Goal: Task Accomplishment & Management: Use online tool/utility

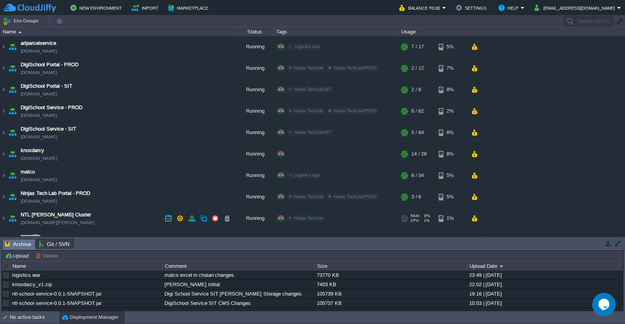
scroll to position [14, 0]
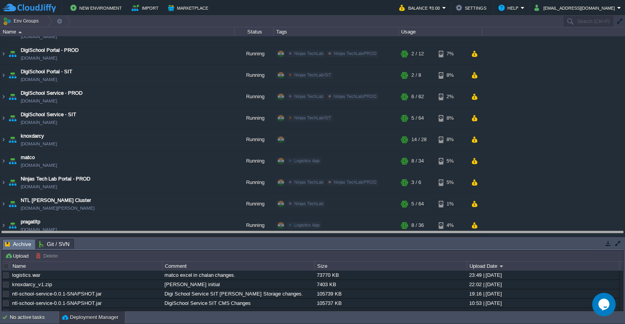
drag, startPoint x: 409, startPoint y: 248, endPoint x: 410, endPoint y: 241, distance: 7.5
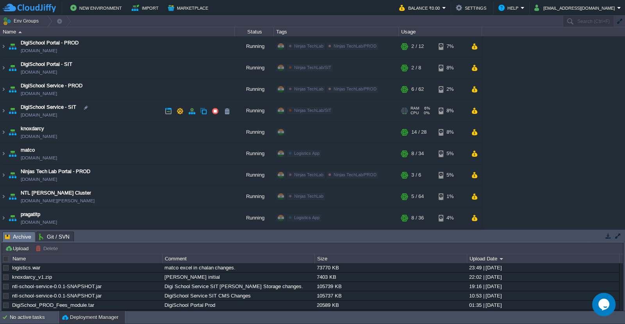
scroll to position [0, 0]
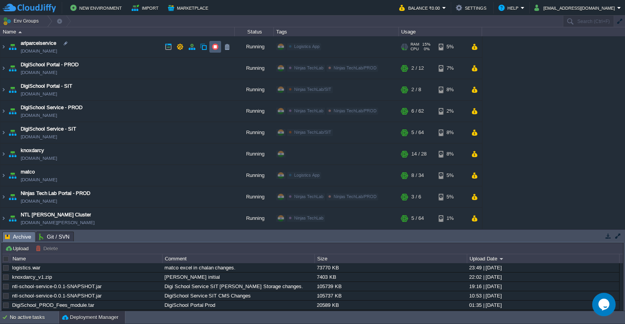
click at [214, 47] on button "button" at bounding box center [215, 46] width 7 height 7
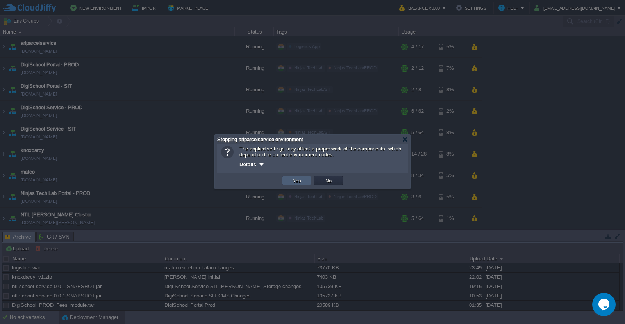
click at [291, 182] on button "Yes" at bounding box center [296, 180] width 13 height 7
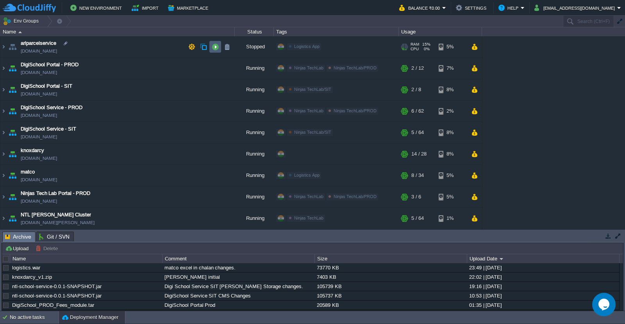
click at [215, 50] on td at bounding box center [215, 47] width 12 height 12
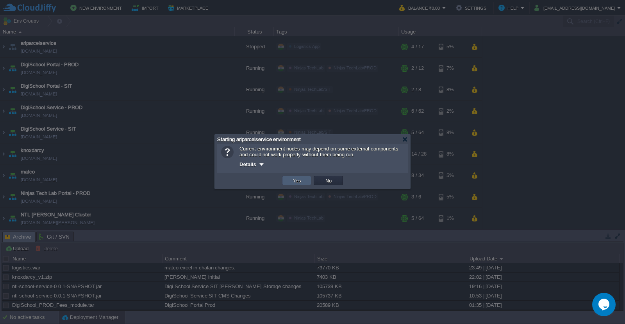
click at [303, 182] on td "Yes" at bounding box center [296, 180] width 29 height 9
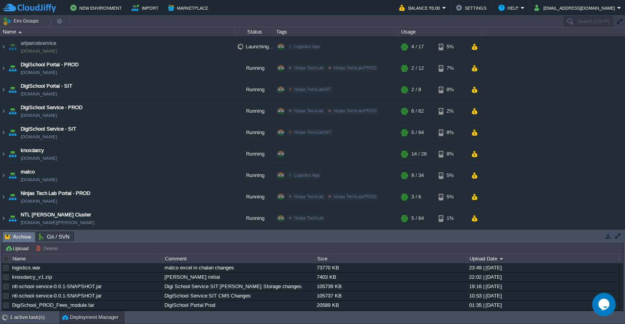
scroll to position [22, 0]
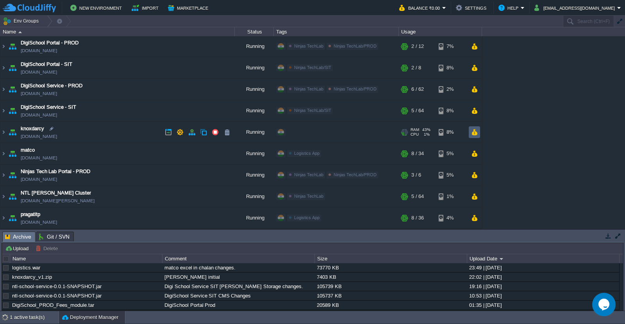
click at [470, 134] on td at bounding box center [474, 133] width 11 height 12
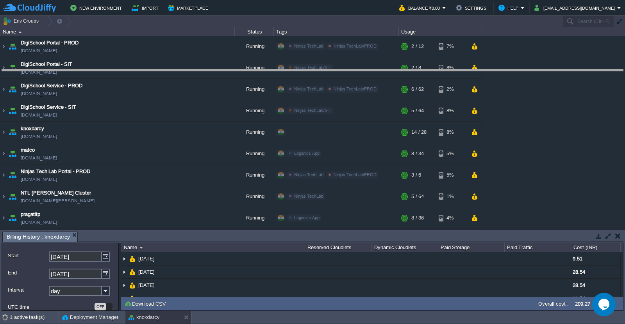
drag, startPoint x: 419, startPoint y: 234, endPoint x: 431, endPoint y: 72, distance: 162.8
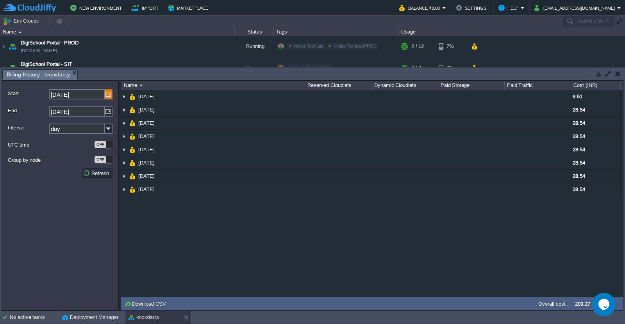
click at [107, 98] on img at bounding box center [109, 94] width 8 height 10
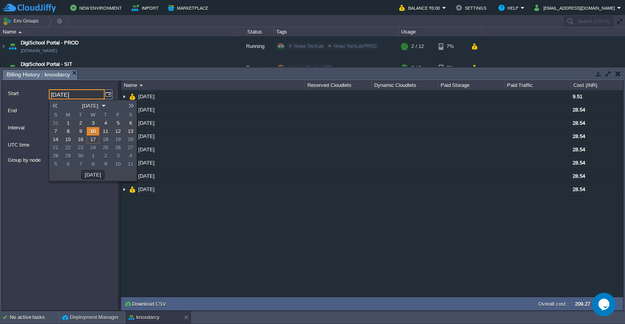
click at [67, 123] on span "1" at bounding box center [68, 123] width 3 height 6
type input "[DATE]"
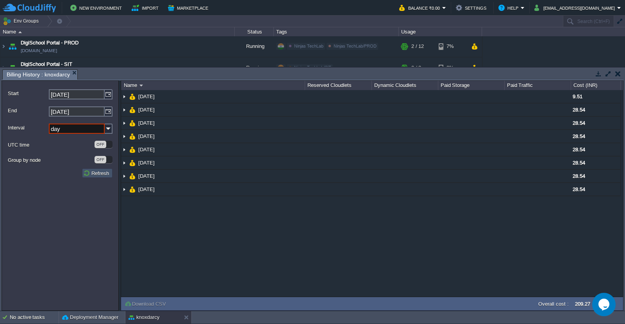
click at [91, 175] on button "Refresh" at bounding box center [97, 173] width 28 height 7
click at [108, 126] on img at bounding box center [109, 129] width 8 height 10
click at [75, 164] on div "week" at bounding box center [81, 161] width 62 height 11
type input "week"
click at [94, 174] on button "Refresh" at bounding box center [97, 173] width 28 height 7
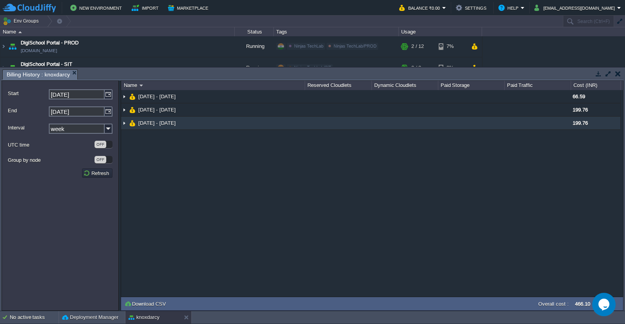
click at [127, 123] on img at bounding box center [124, 123] width 6 height 13
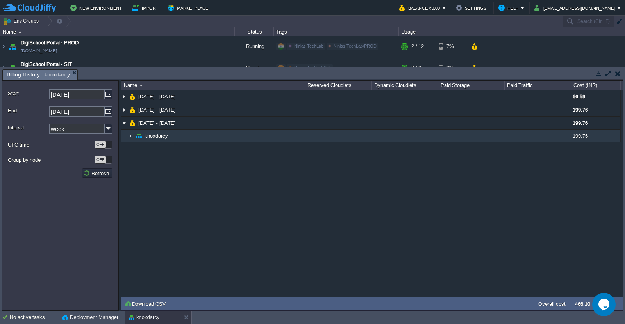
click at [130, 137] on img at bounding box center [130, 136] width 6 height 12
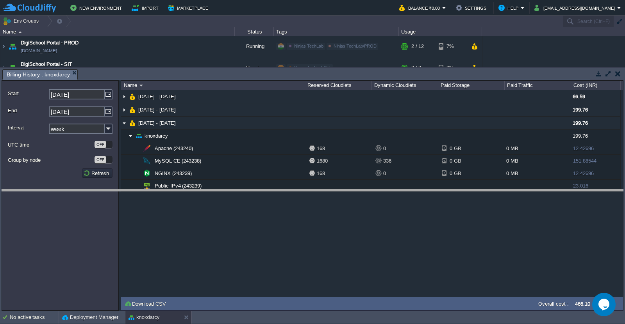
drag, startPoint x: 410, startPoint y: 77, endPoint x: 393, endPoint y: 197, distance: 121.5
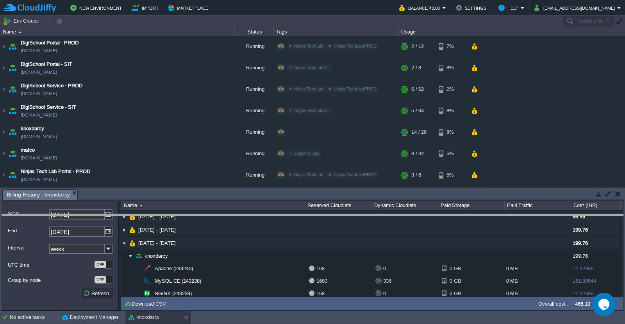
drag, startPoint x: 514, startPoint y: 194, endPoint x: 506, endPoint y: 226, distance: 33.3
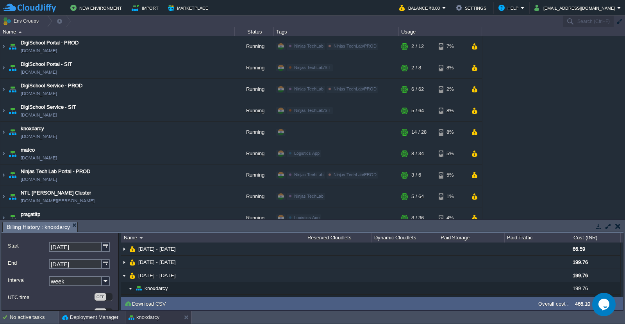
click at [78, 323] on div "Deployment Manager" at bounding box center [92, 318] width 66 height 12
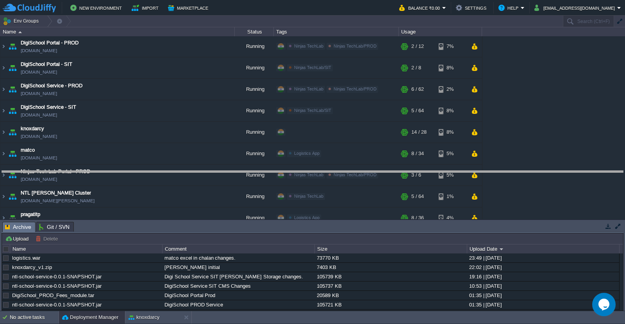
drag, startPoint x: 301, startPoint y: 226, endPoint x: 320, endPoint y: 175, distance: 54.1
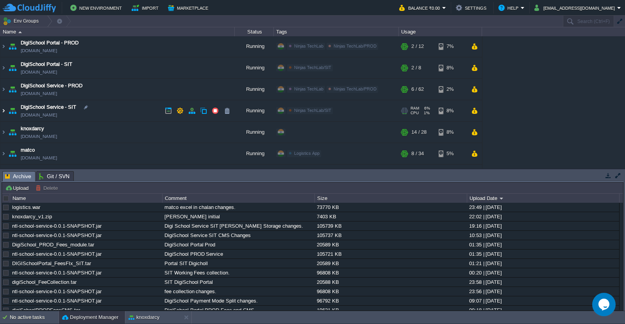
click at [5, 110] on img at bounding box center [3, 110] width 6 height 21
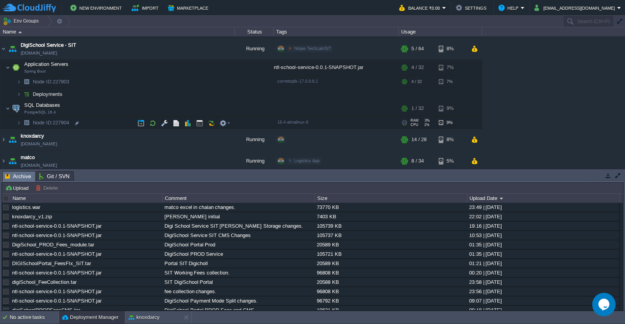
scroll to position [118, 0]
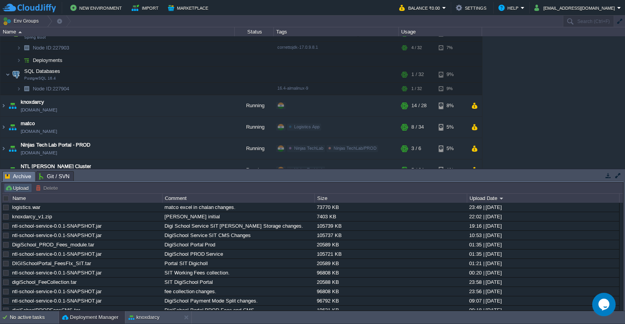
click at [20, 189] on button "Upload" at bounding box center [18, 188] width 26 height 7
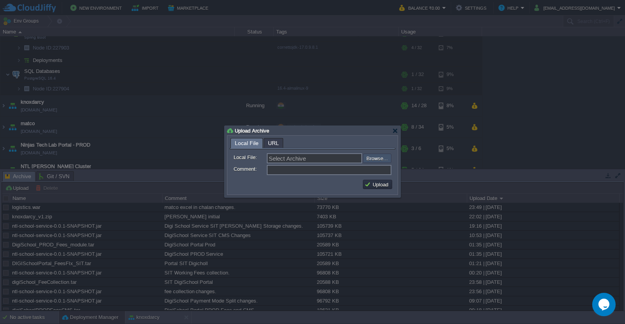
click at [375, 158] on input "file" at bounding box center [341, 158] width 99 height 9
type input "C:\fakepath\ntl-school-service-0.0.1-SNAPSHOT.jar"
type input "ntl-school-service-0.0.1-SNAPSHOT.jar"
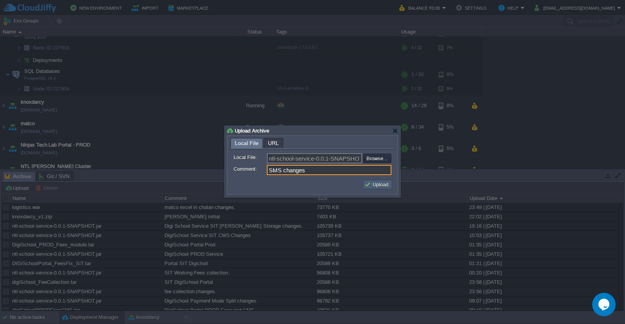
type input "SMS changes"
click at [378, 185] on button "Upload" at bounding box center [377, 184] width 26 height 7
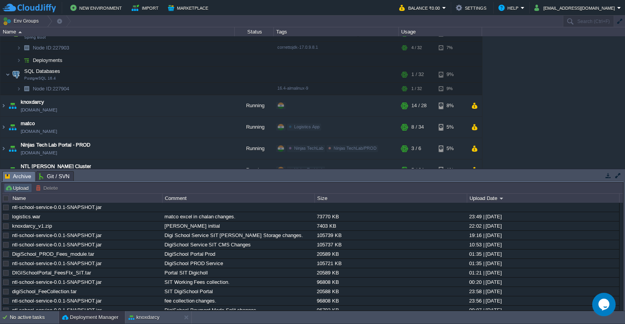
click at [18, 188] on button "Upload" at bounding box center [18, 188] width 26 height 7
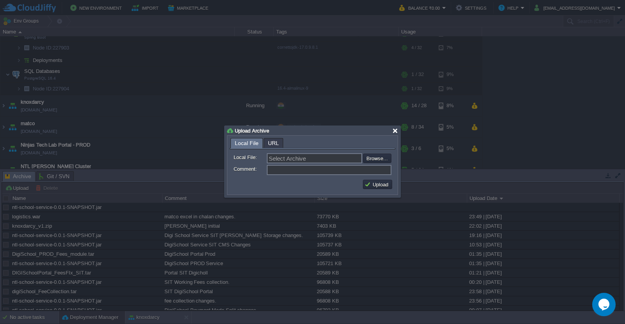
click at [395, 132] on div at bounding box center [395, 131] width 6 height 6
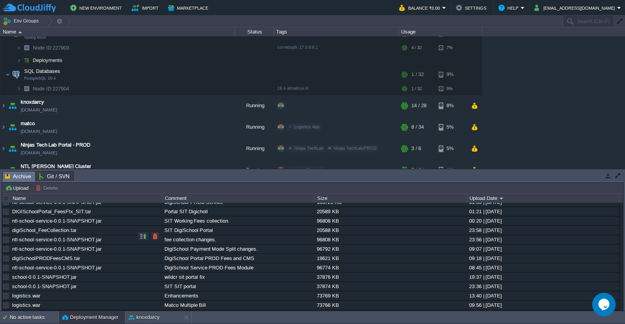
scroll to position [0, 0]
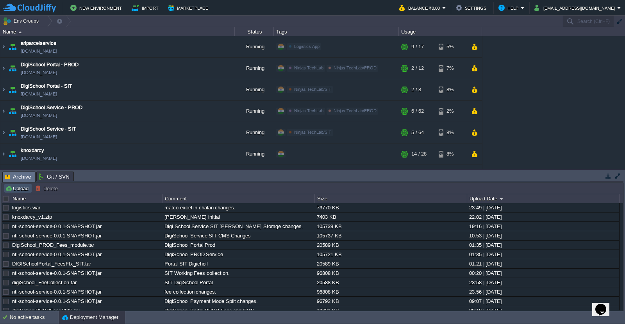
click at [20, 191] on button "Upload" at bounding box center [18, 188] width 26 height 7
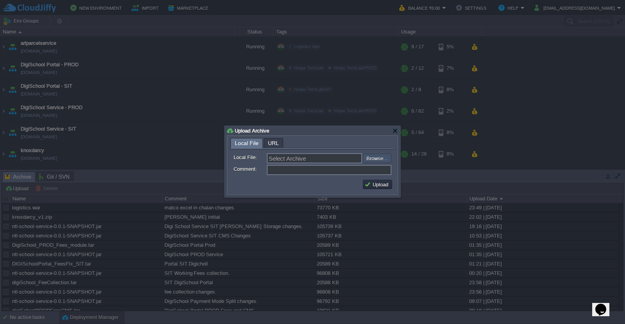
click at [372, 159] on input "file" at bounding box center [341, 158] width 99 height 9
type input "C:\fakepath\ntl-school-service-0.0.1-SNAPSHOT.jar"
type input "ntl-school-service-0.0.1-SNAPSHOT.jar"
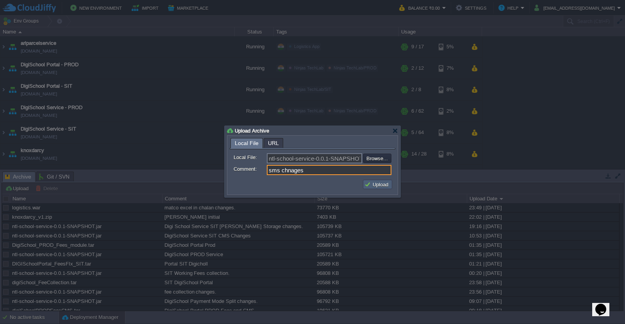
type input "sms chnages"
click at [376, 187] on button "Upload" at bounding box center [377, 184] width 26 height 7
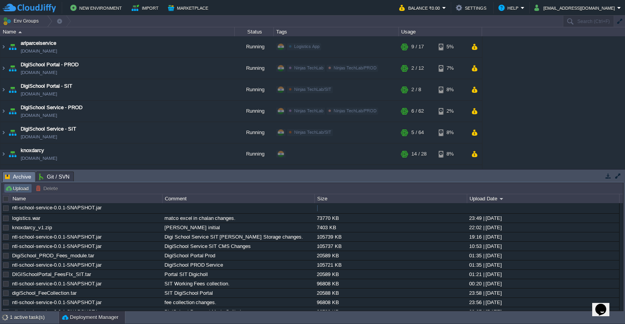
click at [23, 189] on button "Upload" at bounding box center [18, 188] width 26 height 7
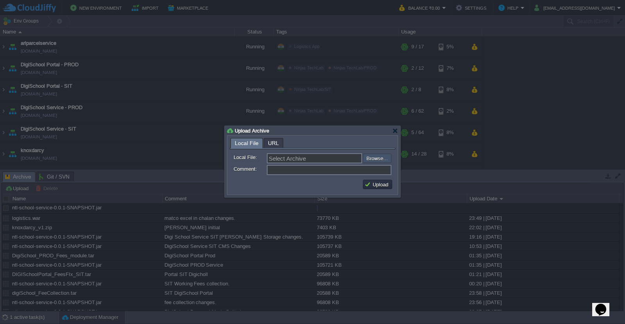
click at [379, 157] on input "file" at bounding box center [341, 158] width 99 height 9
type input "C:\fakepath\ntl-school-sit-sms-changes.tar"
type input "ntl-school-sit-sms-changes.tar"
click at [288, 171] on input "Comment:" at bounding box center [329, 170] width 125 height 10
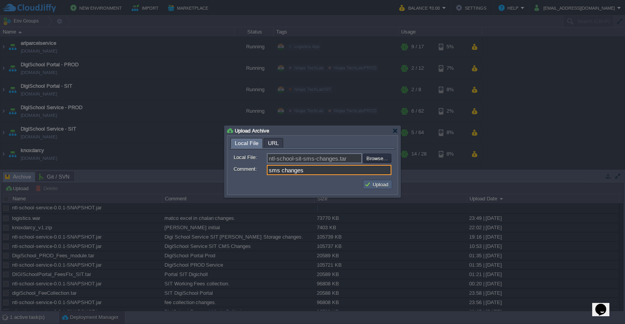
type input "sms changes"
click at [370, 185] on button "Upload" at bounding box center [377, 184] width 26 height 7
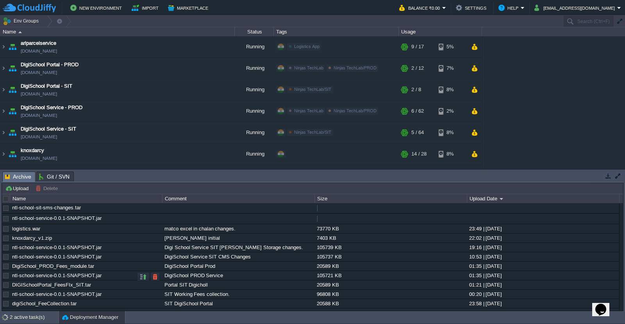
scroll to position [76, 0]
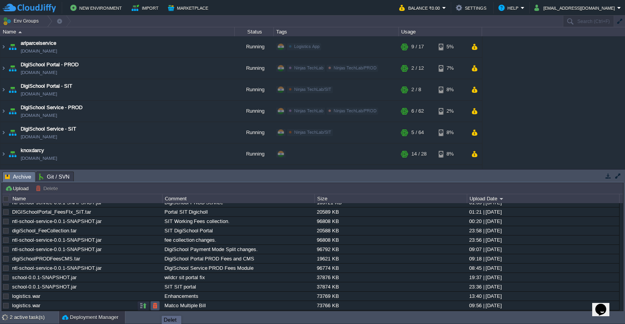
click at [156, 309] on button "button" at bounding box center [154, 306] width 7 height 7
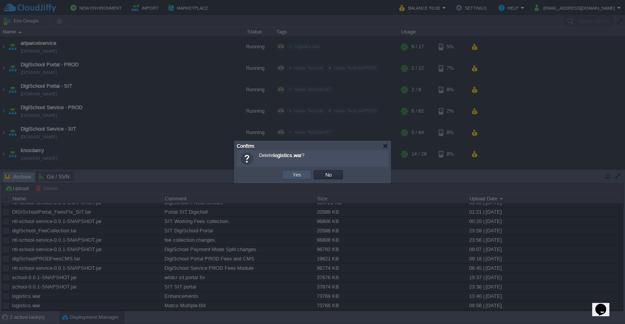
click at [299, 176] on button "Yes" at bounding box center [296, 174] width 13 height 7
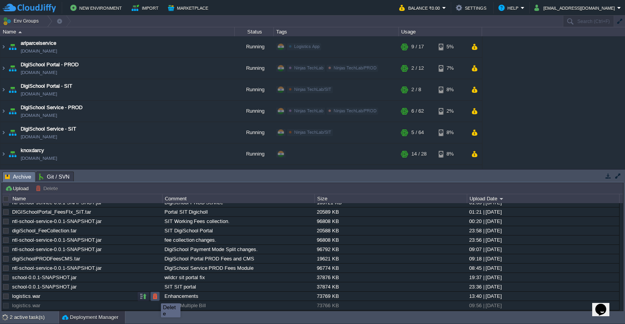
click at [155, 297] on button "button" at bounding box center [154, 296] width 7 height 7
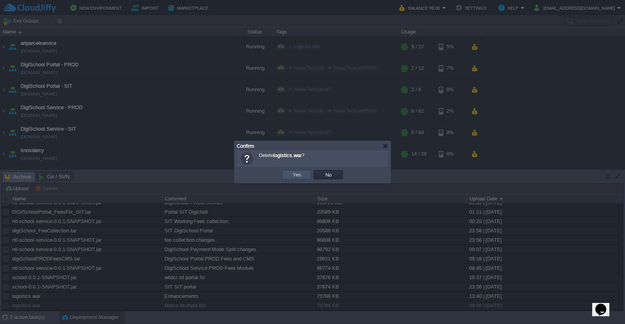
click at [300, 176] on button "Yes" at bounding box center [296, 174] width 13 height 7
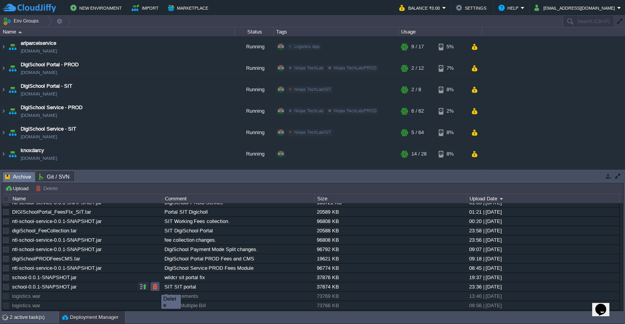
click at [155, 288] on button "button" at bounding box center [154, 286] width 7 height 7
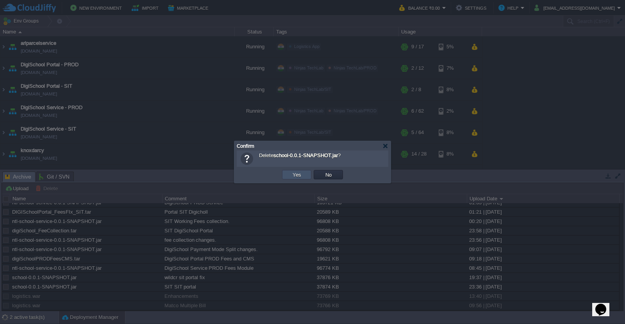
click at [296, 173] on button "Yes" at bounding box center [296, 174] width 13 height 7
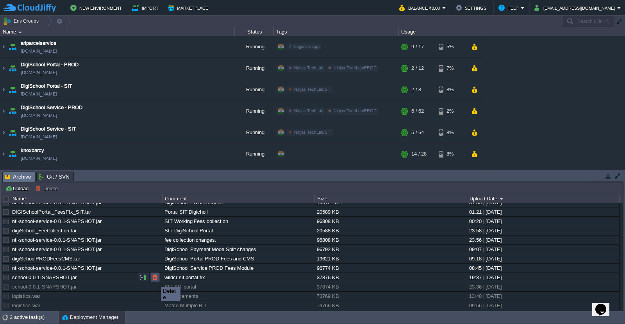
click at [155, 280] on button "button" at bounding box center [154, 277] width 7 height 7
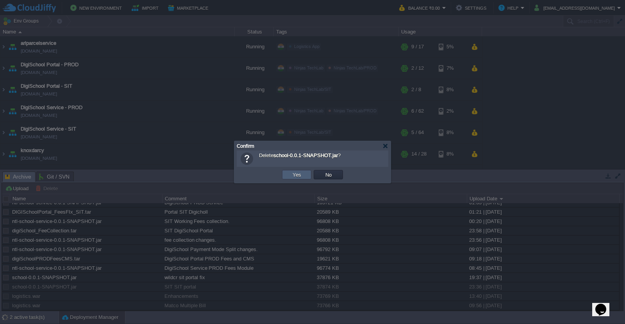
click at [303, 173] on td "Yes" at bounding box center [296, 174] width 29 height 9
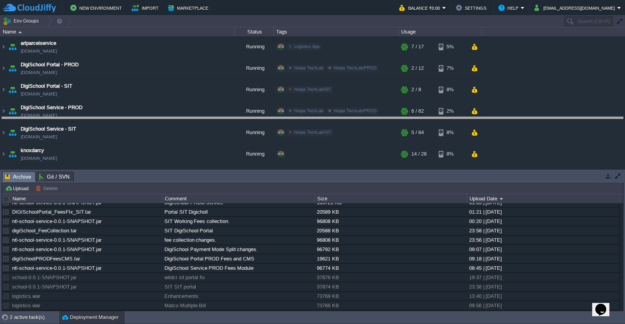
drag, startPoint x: 217, startPoint y: 181, endPoint x: 228, endPoint y: 126, distance: 55.7
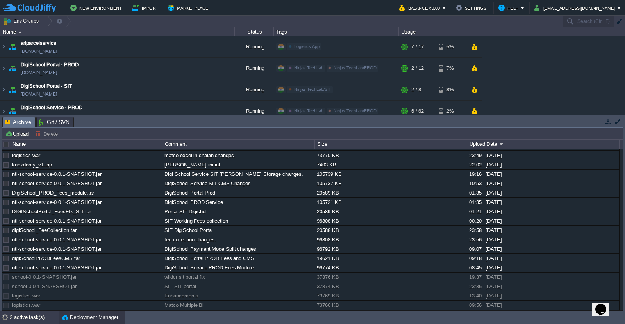
click at [22, 321] on div "2 active task(s)" at bounding box center [34, 318] width 49 height 12
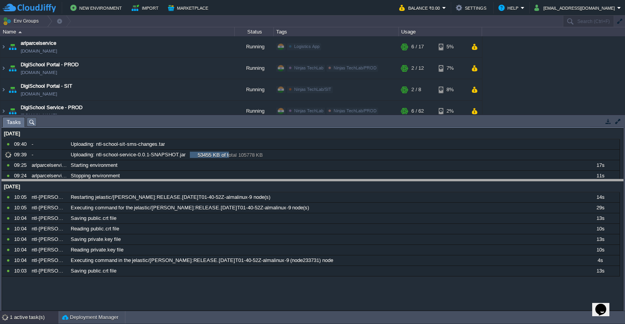
drag, startPoint x: 280, startPoint y: 123, endPoint x: 278, endPoint y: 185, distance: 62.5
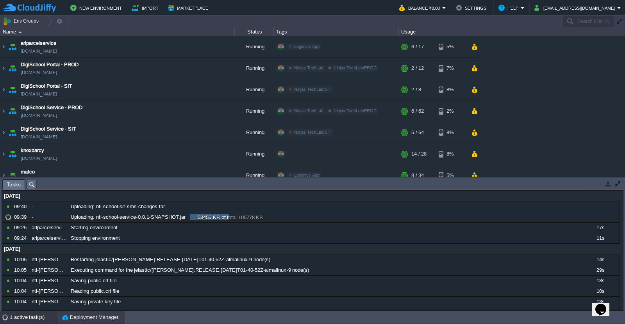
click at [101, 315] on button "Deployment Manager" at bounding box center [90, 318] width 56 height 8
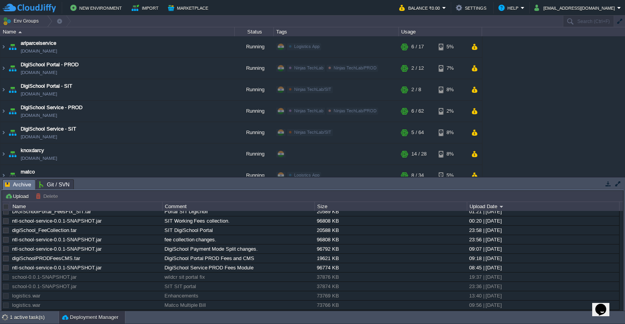
scroll to position [0, 0]
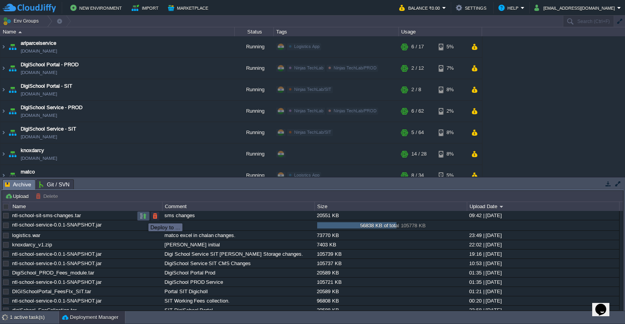
click at [143, 217] on button "button" at bounding box center [143, 216] width 7 height 7
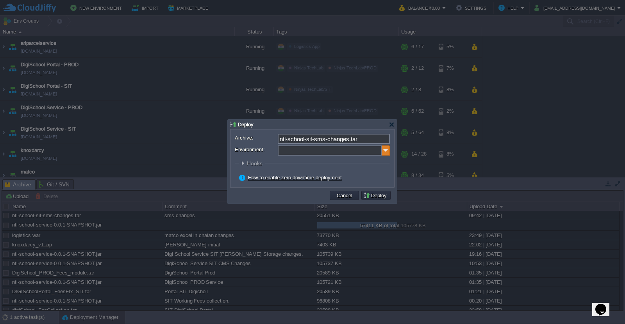
click at [383, 153] on img at bounding box center [386, 151] width 8 height 10
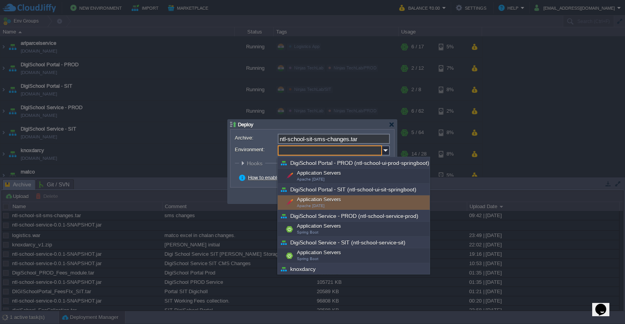
click at [355, 206] on div "Application Servers Apache 2.4.63" at bounding box center [354, 203] width 152 height 15
type input "Application Servers (DigiSchool Portal - SIT (ntl-school-ui-sit-springboot))"
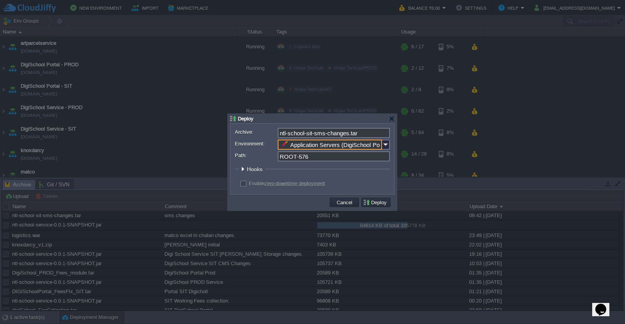
click at [338, 157] on input "ROOT-576" at bounding box center [334, 156] width 112 height 10
type input "ROOT"
click at [373, 201] on button "Deploy" at bounding box center [376, 202] width 26 height 7
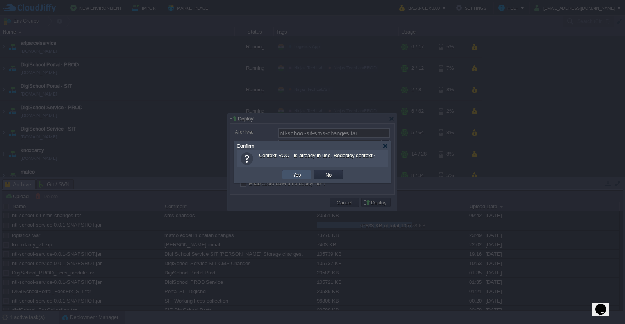
click at [291, 176] on button "Yes" at bounding box center [296, 174] width 13 height 7
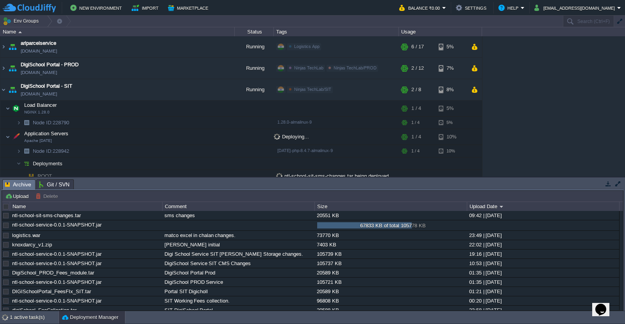
scroll to position [3, 0]
